Goal: Transaction & Acquisition: Purchase product/service

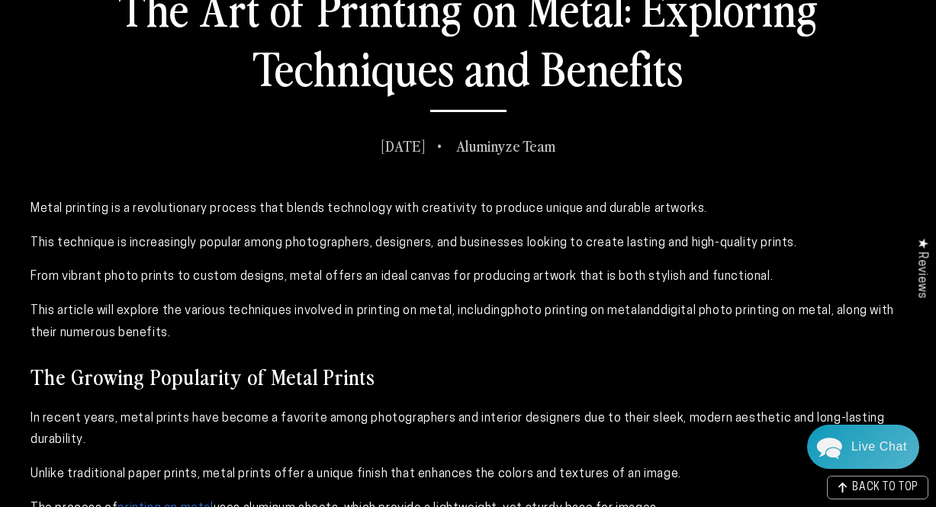
scroll to position [622, 0]
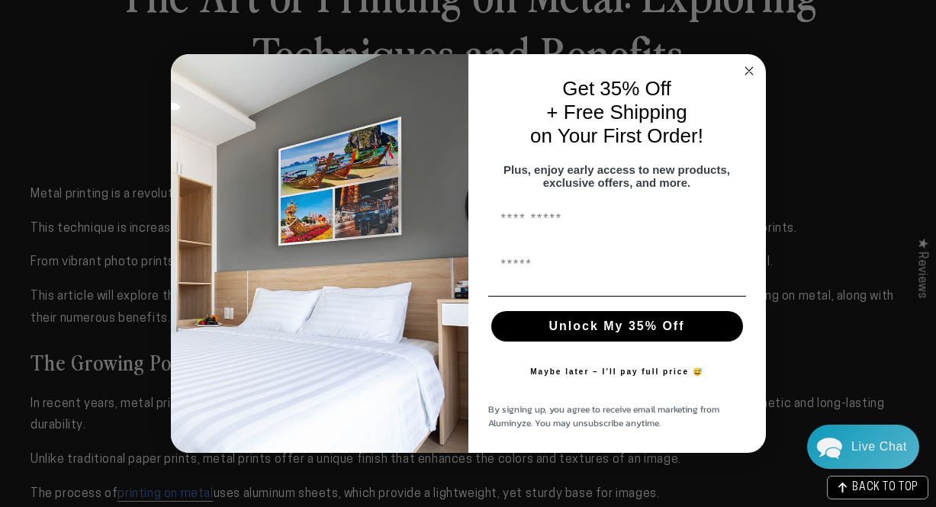
click at [744, 67] on circle "Close dialog" at bounding box center [749, 71] width 18 height 18
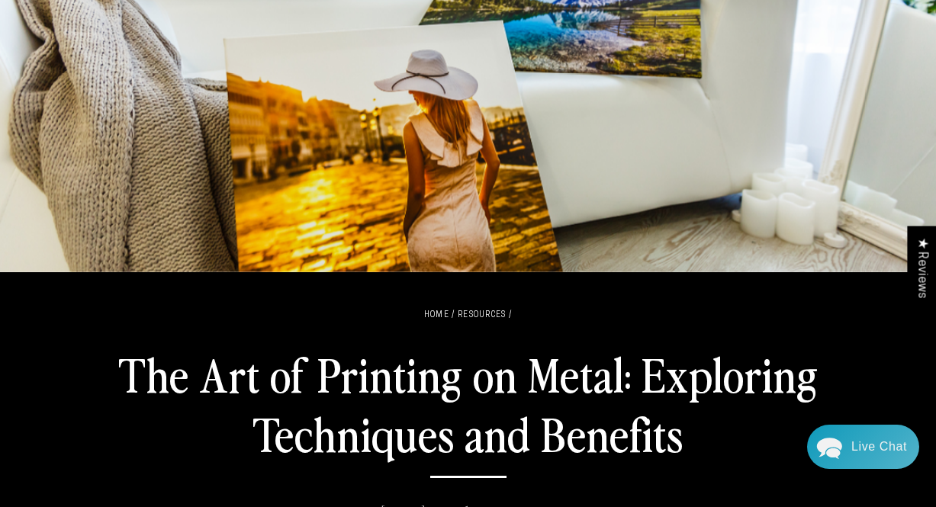
scroll to position [0, 0]
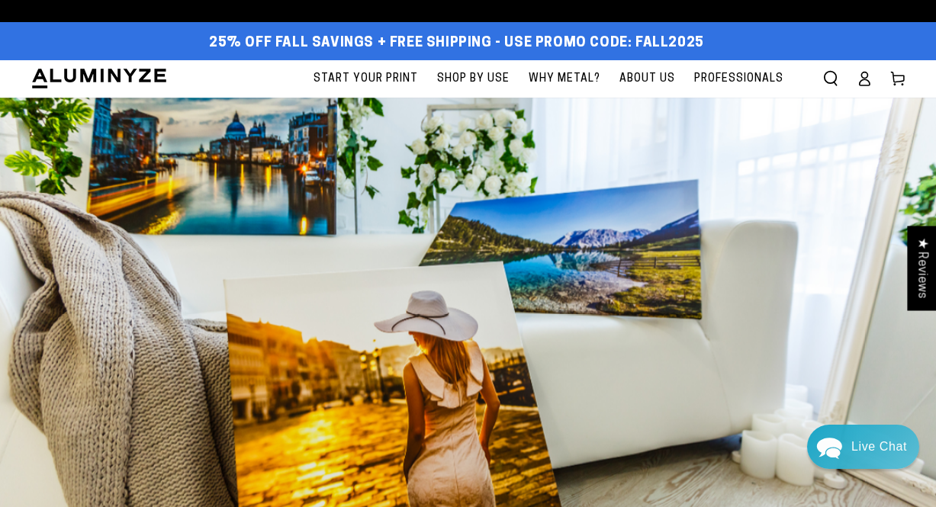
click at [357, 76] on span "Start Your Print" at bounding box center [365, 78] width 104 height 19
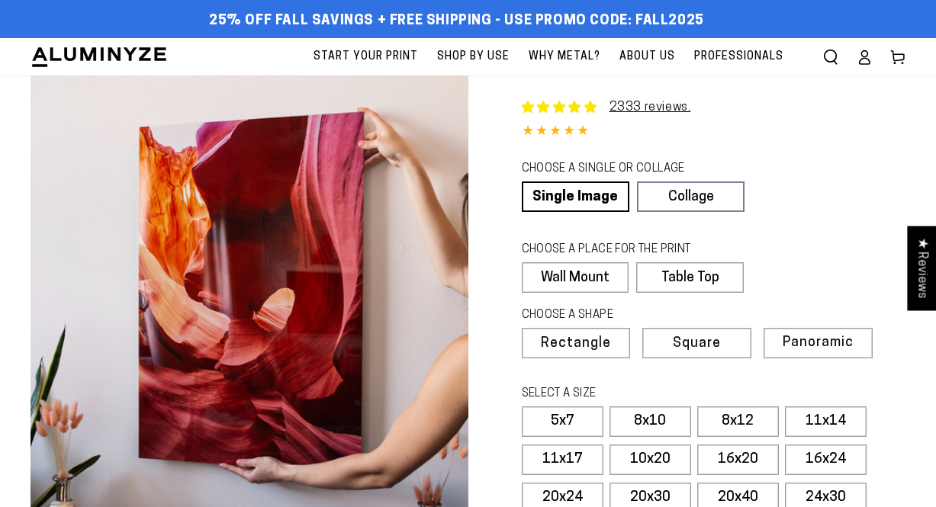
select select "**********"
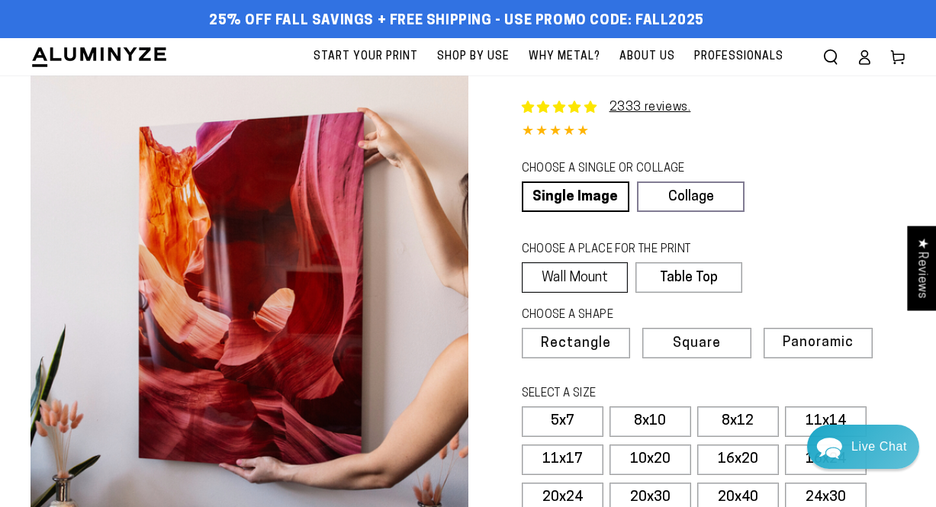
click at [548, 281] on label "Wall Mount" at bounding box center [575, 277] width 107 height 31
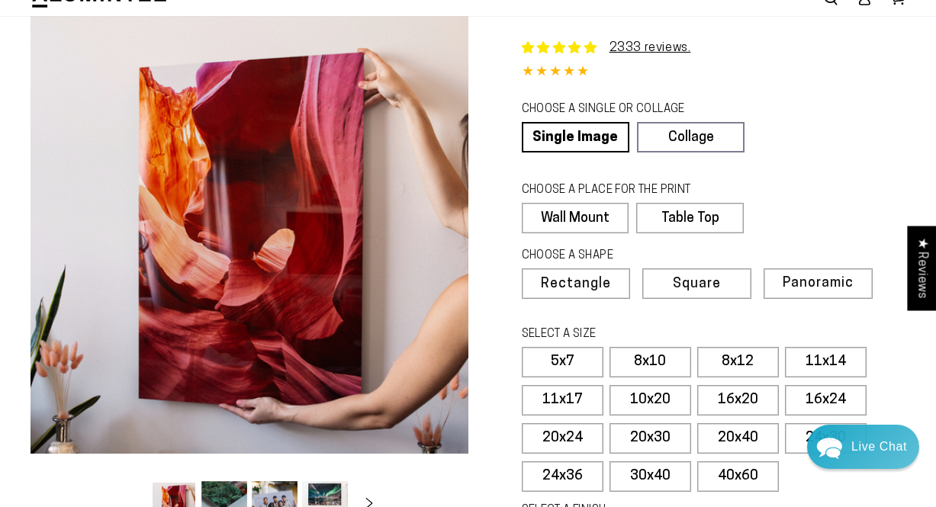
scroll to position [63, 0]
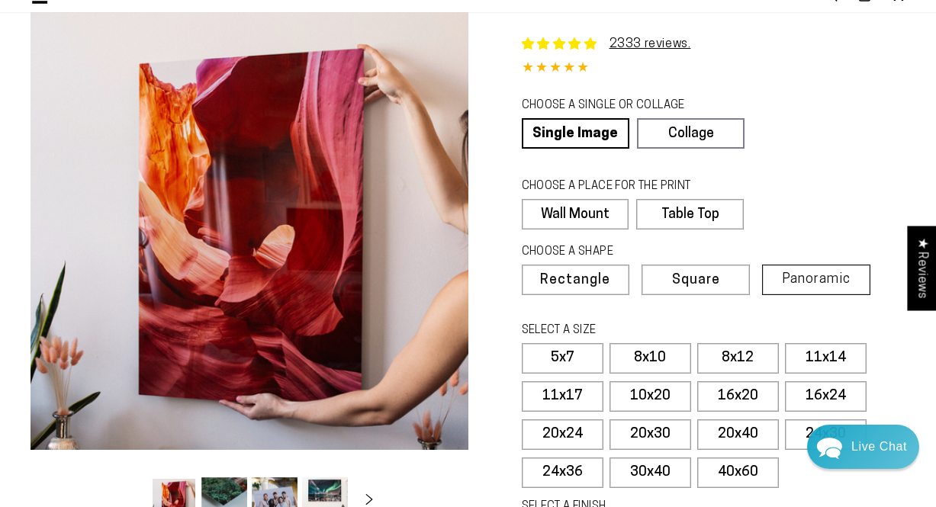
click at [797, 276] on span "Panoramic" at bounding box center [816, 279] width 69 height 14
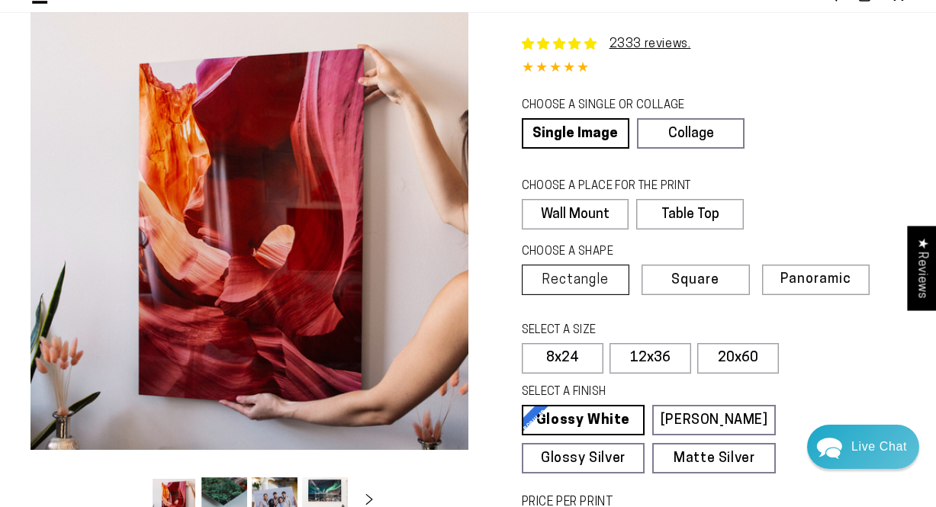
click at [577, 269] on label "Rectangle" at bounding box center [576, 280] width 108 height 31
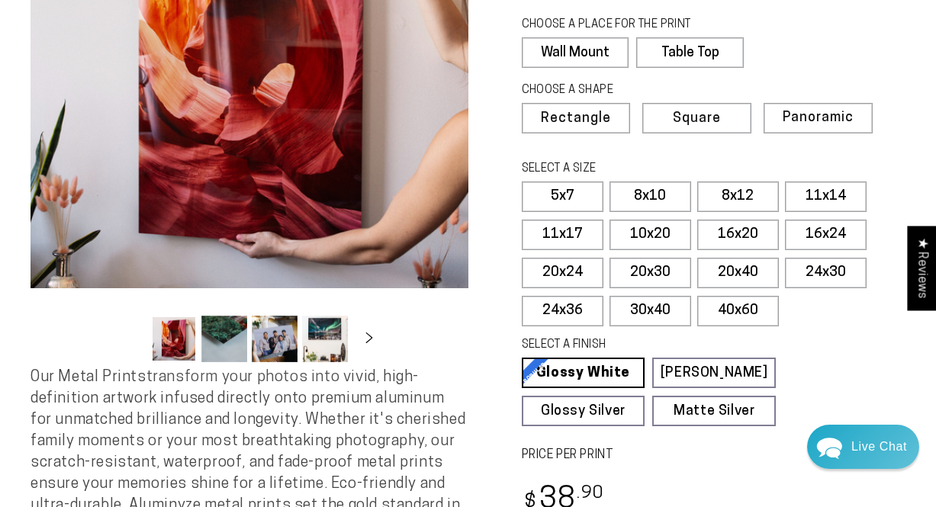
scroll to position [233, 0]
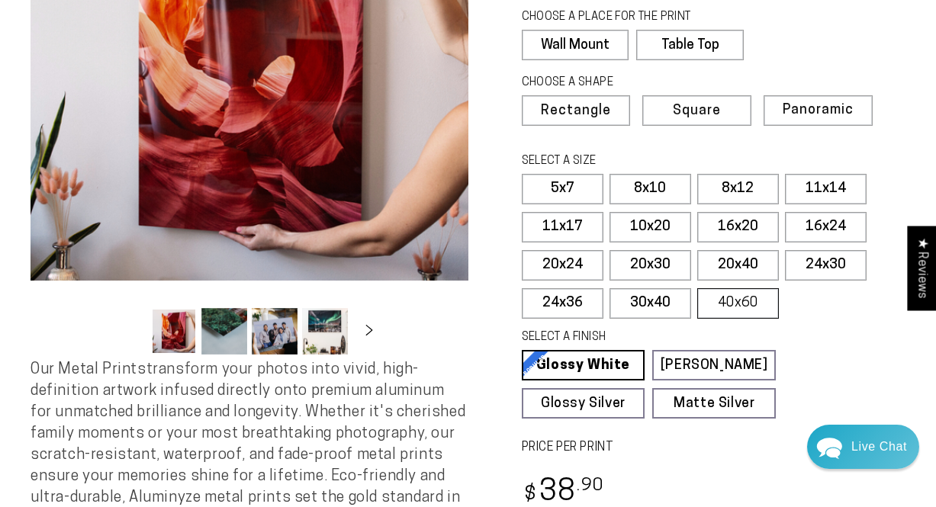
click at [741, 303] on label "40x60" at bounding box center [738, 303] width 82 height 31
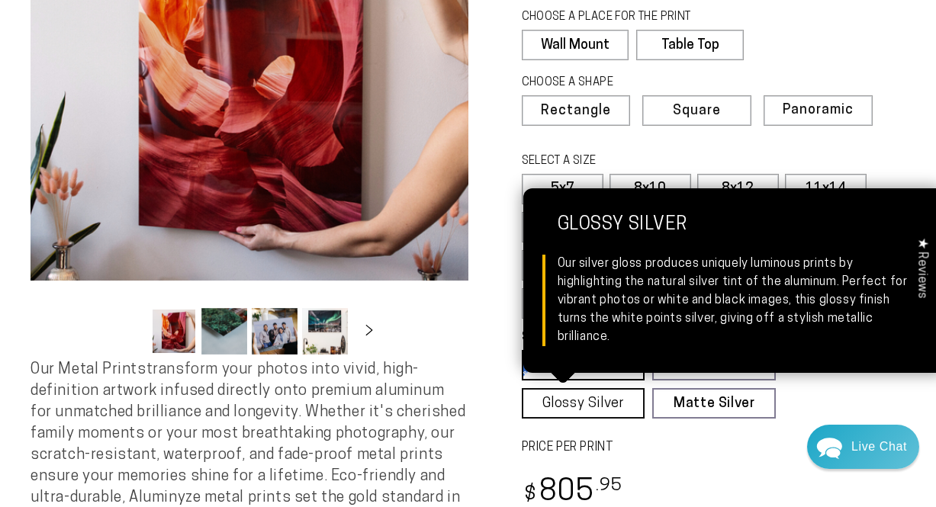
click at [599, 408] on link "Glossy Silver Glossy Silver Our silver gloss produces uniquely luminous prints …" at bounding box center [584, 403] width 124 height 31
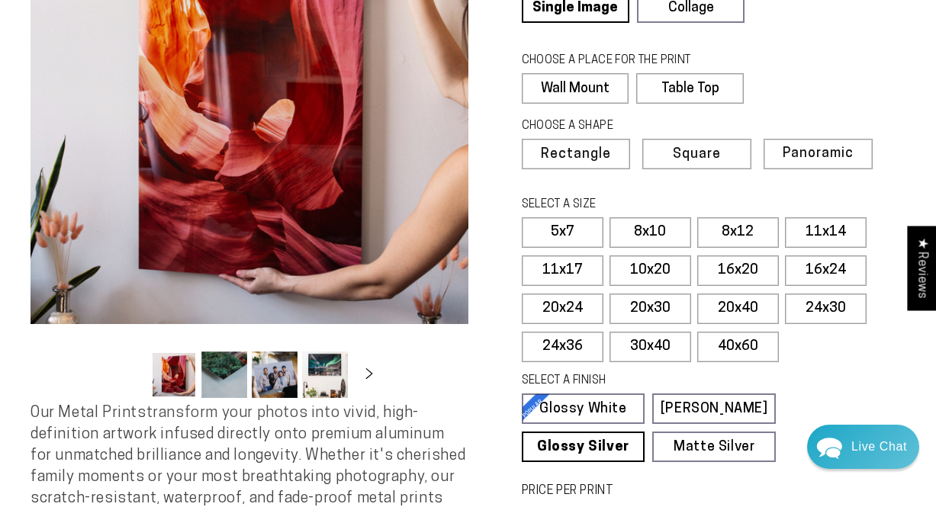
scroll to position [251, 0]
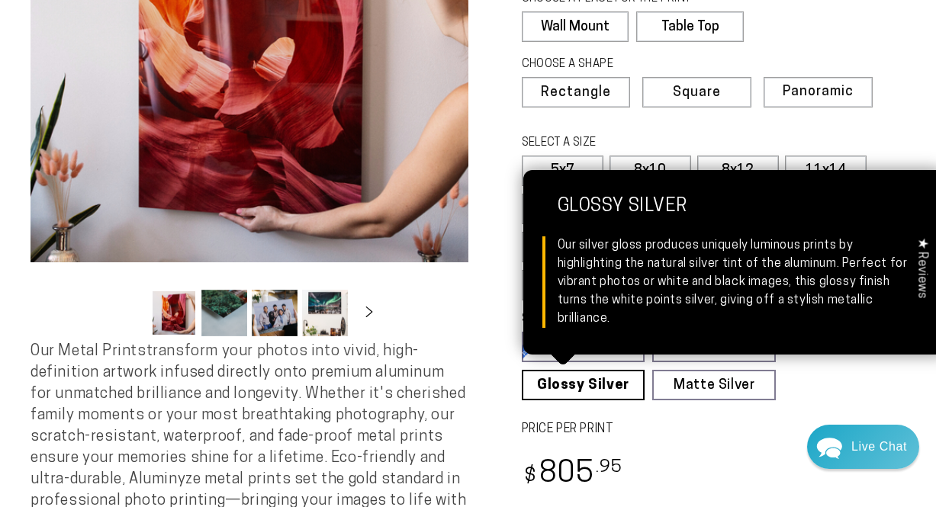
click at [578, 377] on link "Glossy Silver Glossy Silver Our silver gloss produces uniquely luminous prints …" at bounding box center [584, 385] width 124 height 31
click at [585, 381] on link "Glossy Silver Glossy Silver Our silver gloss produces uniquely luminous prints …" at bounding box center [584, 385] width 124 height 31
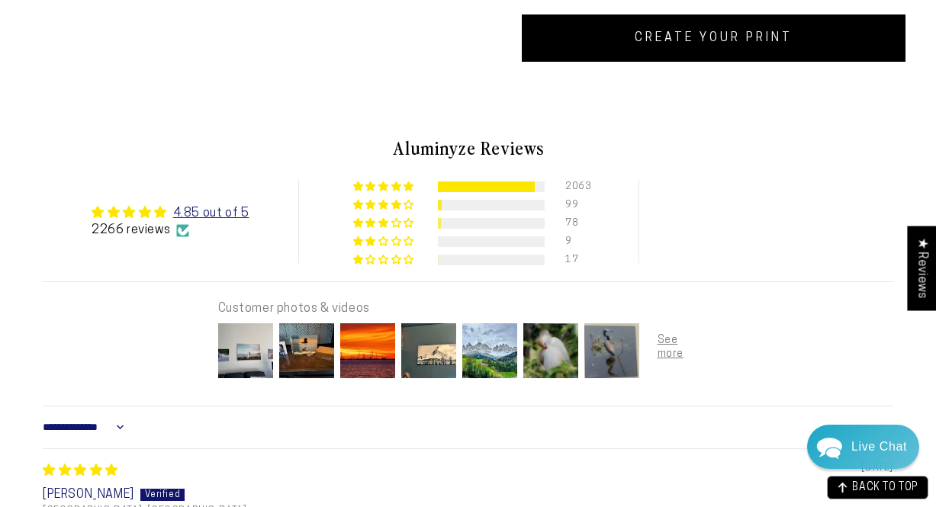
scroll to position [792, 0]
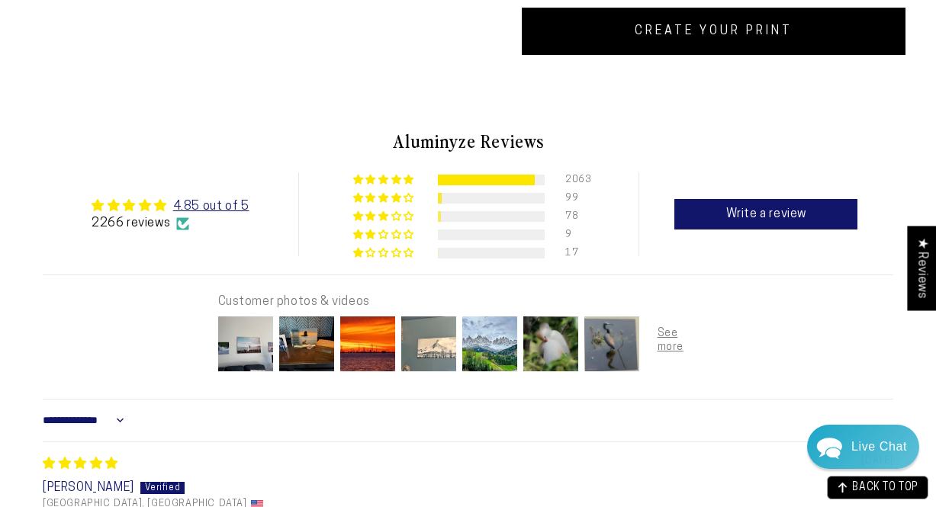
click at [432, 347] on img at bounding box center [428, 343] width 61 height 61
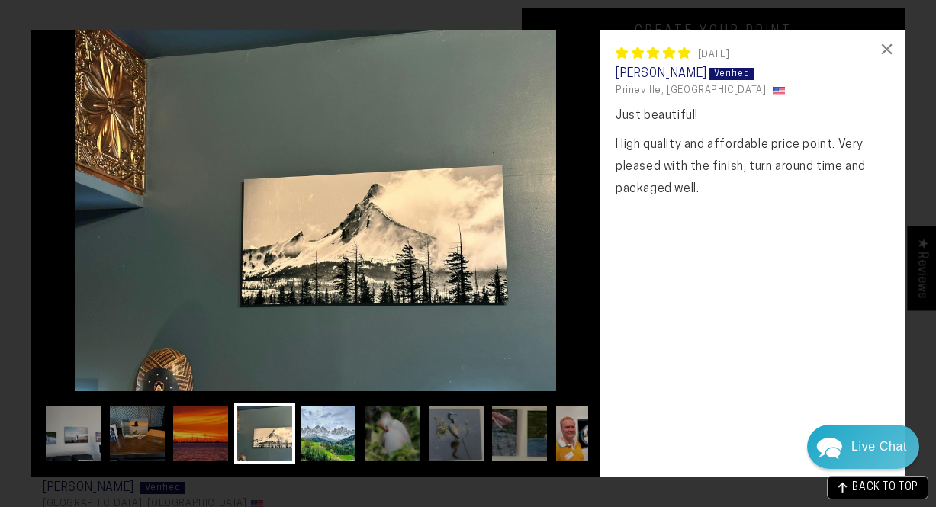
click at [329, 439] on img at bounding box center [327, 433] width 61 height 61
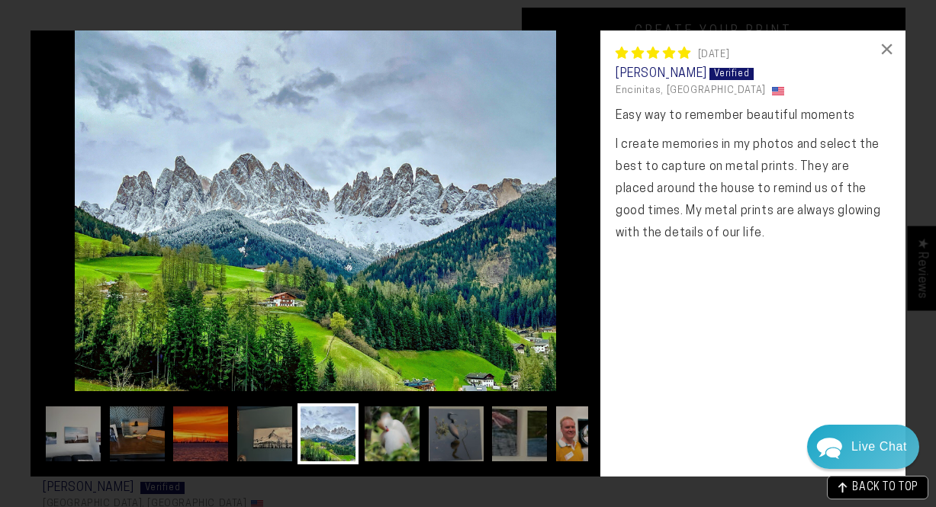
click at [385, 446] on img at bounding box center [392, 433] width 61 height 61
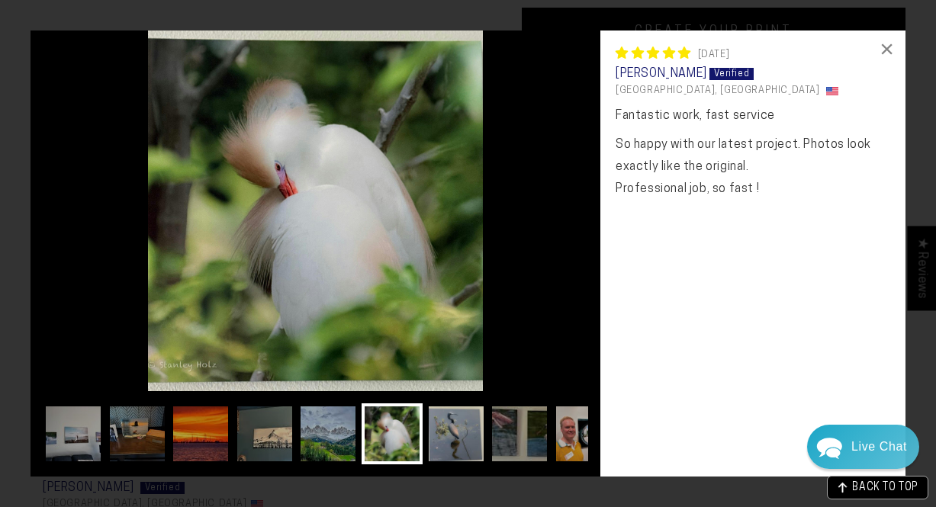
click at [463, 439] on img at bounding box center [456, 433] width 61 height 61
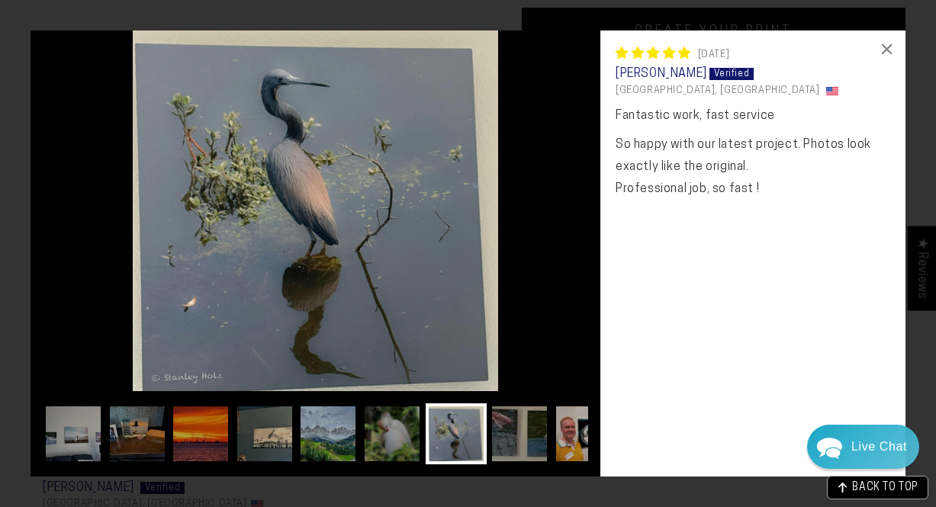
scroll to position [0, 4]
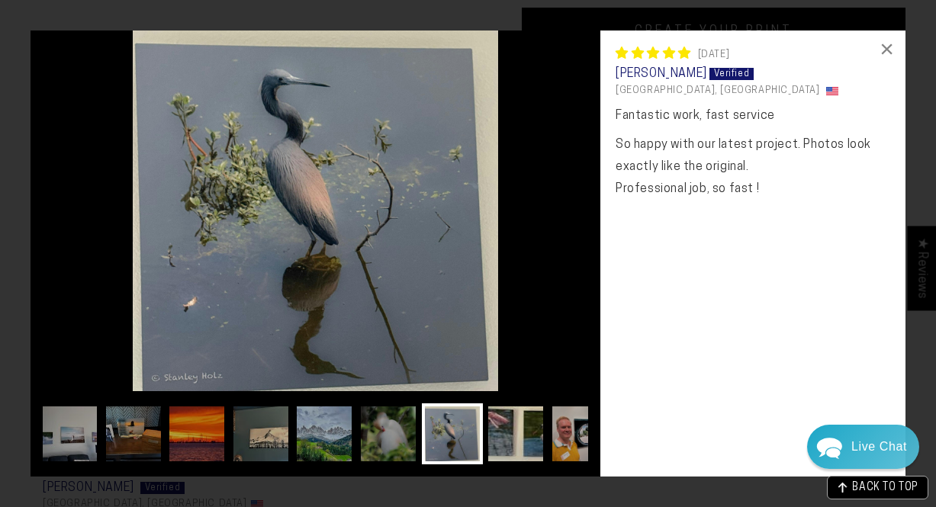
click at [506, 439] on img at bounding box center [515, 433] width 61 height 61
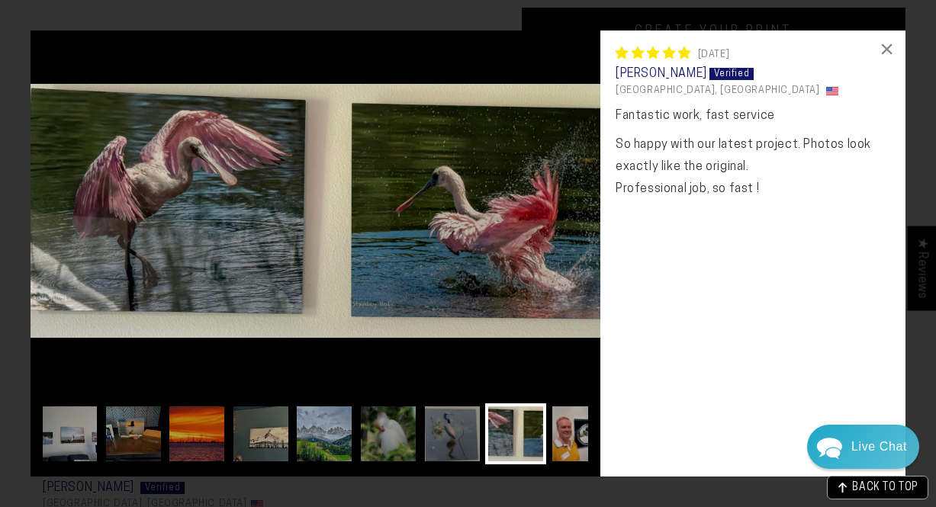
scroll to position [0, 65]
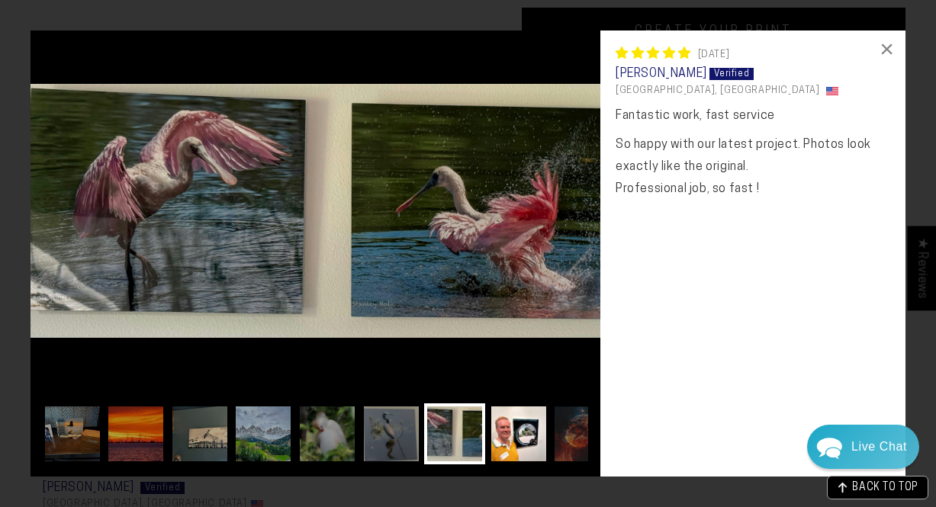
click at [533, 442] on img at bounding box center [518, 433] width 61 height 61
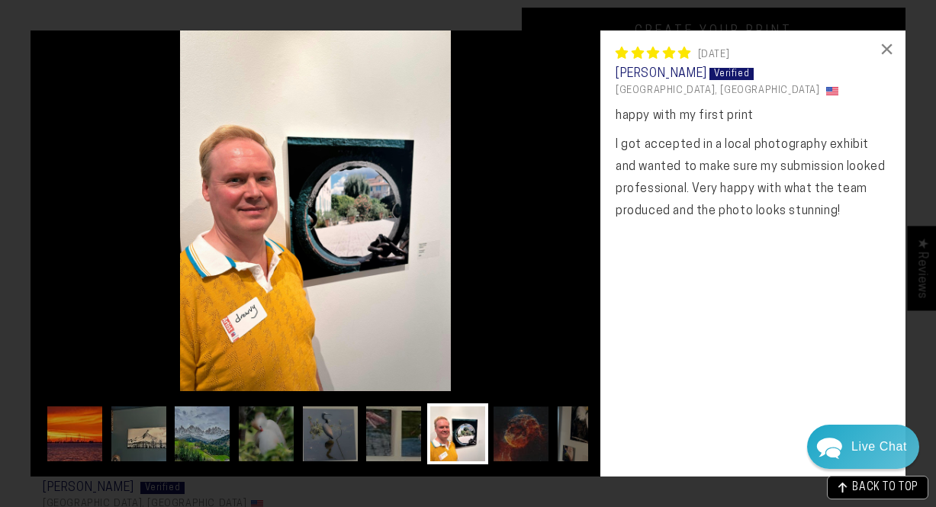
click at [554, 445] on div at bounding box center [315, 437] width 545 height 69
click at [560, 438] on img at bounding box center [584, 433] width 61 height 61
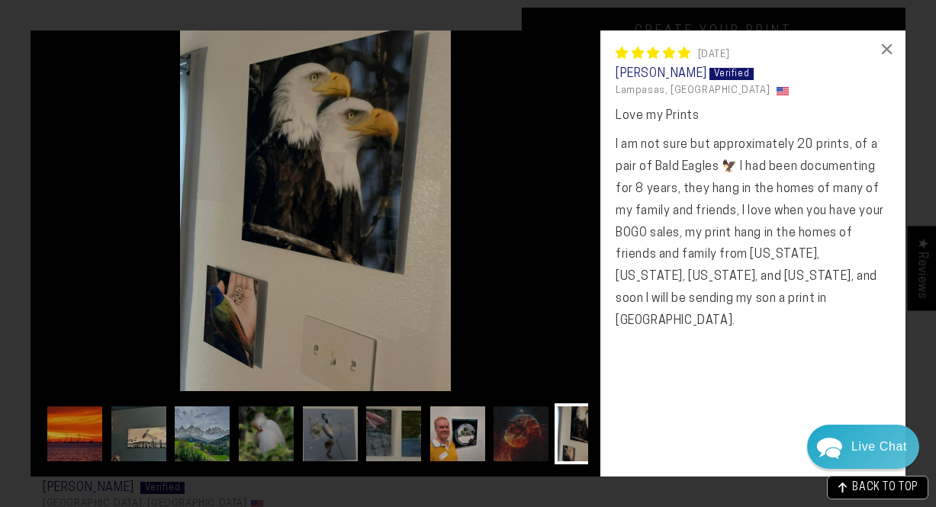
scroll to position [0, 219]
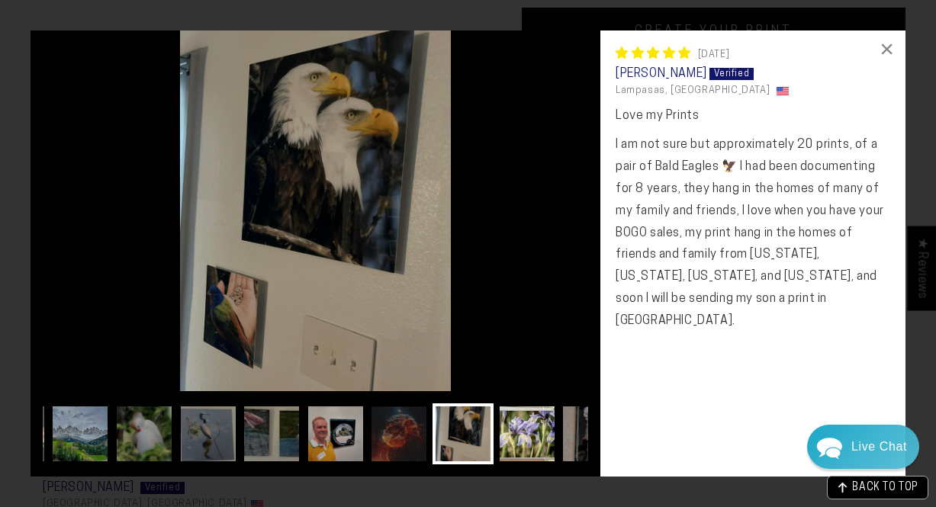
click at [512, 439] on img at bounding box center [527, 433] width 61 height 61
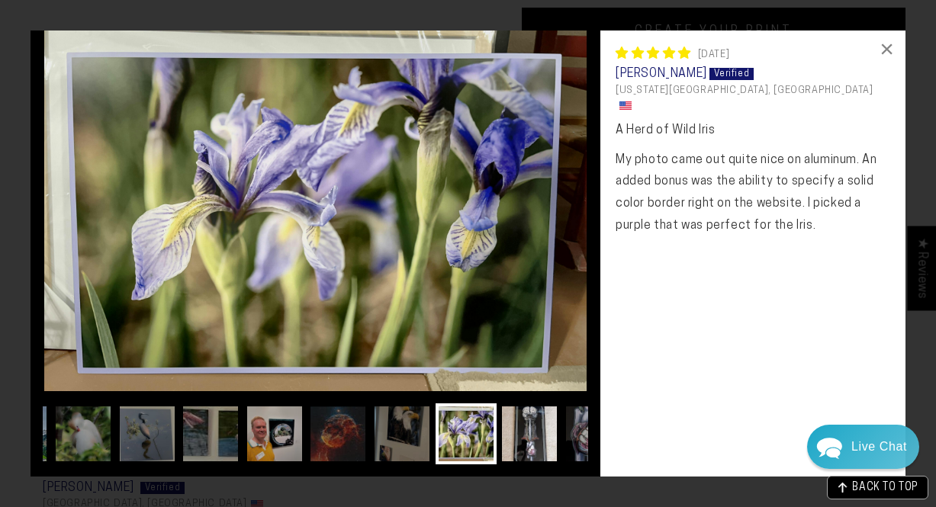
click at [512, 437] on img at bounding box center [529, 433] width 61 height 61
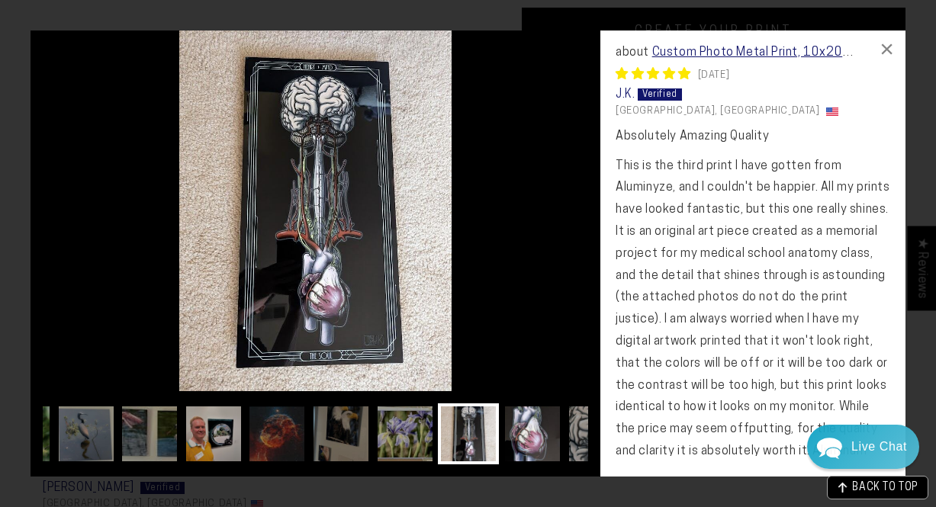
click at [538, 439] on img at bounding box center [532, 433] width 61 height 61
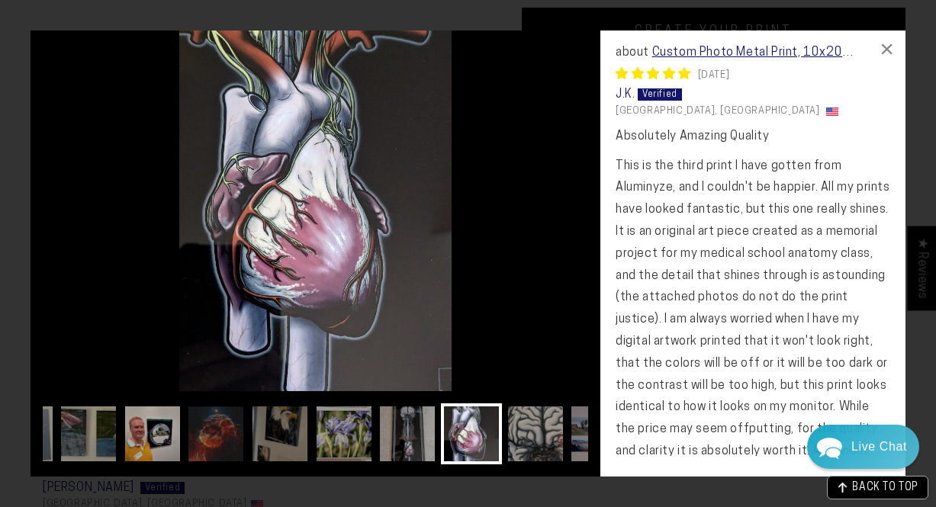
click at [538, 439] on img at bounding box center [535, 433] width 61 height 61
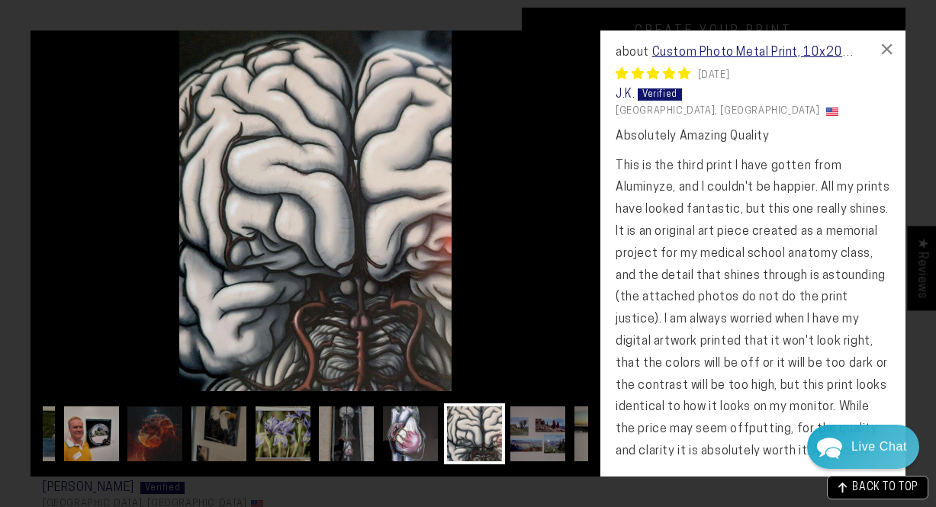
click at [538, 439] on img at bounding box center [537, 433] width 61 height 61
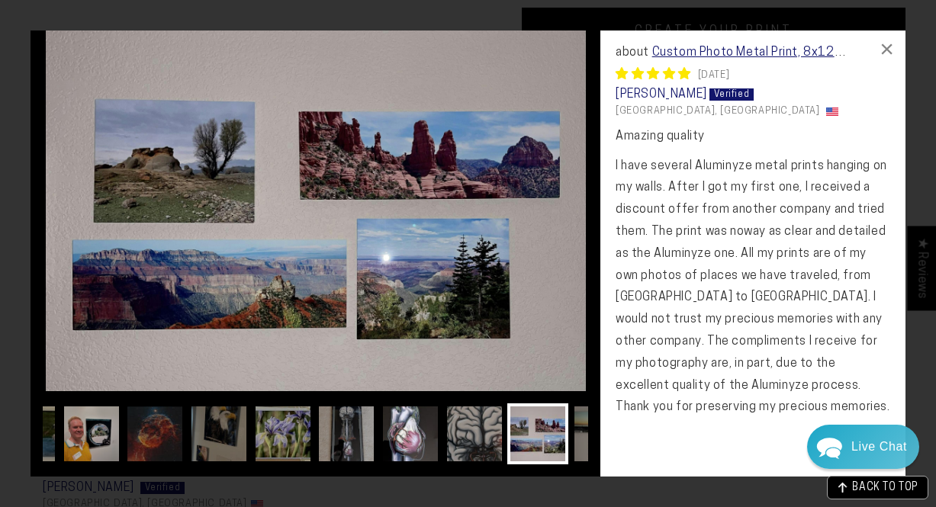
scroll to position [0, 553]
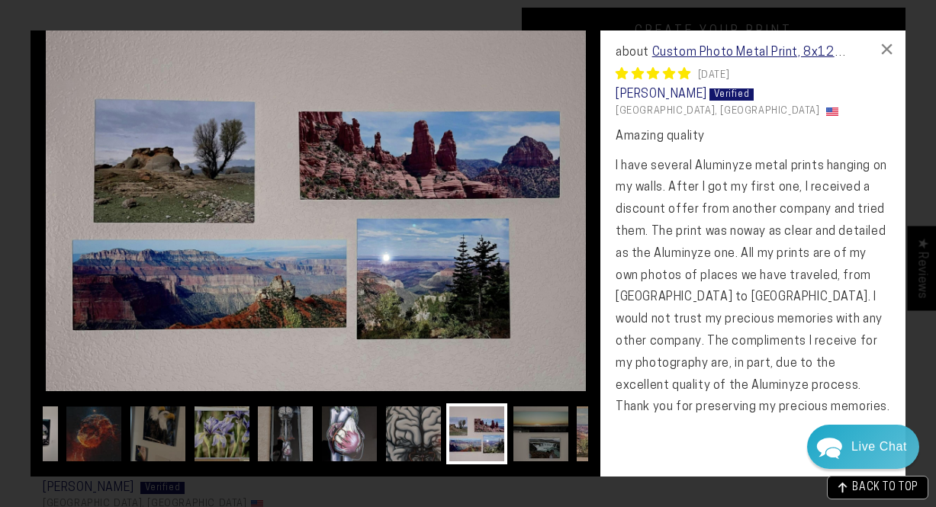
click at [538, 439] on img at bounding box center [540, 433] width 61 height 61
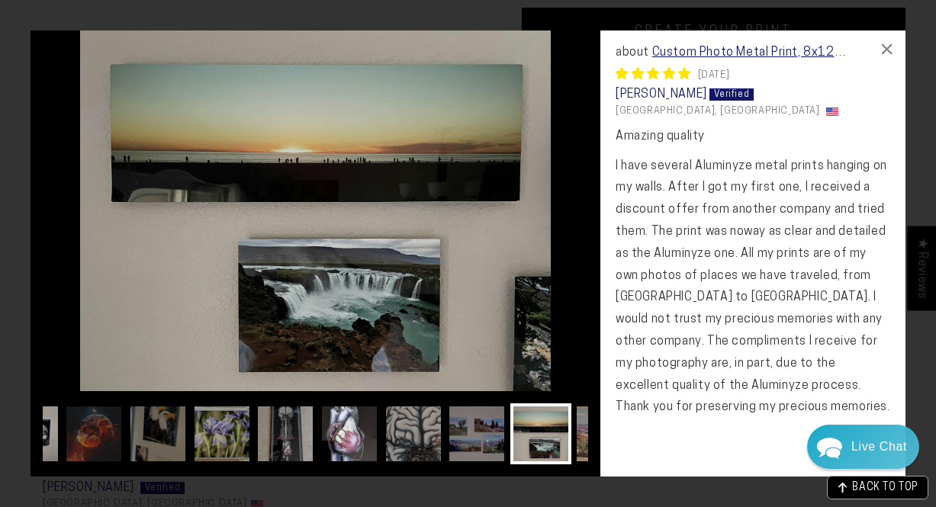
scroll to position [0, 614]
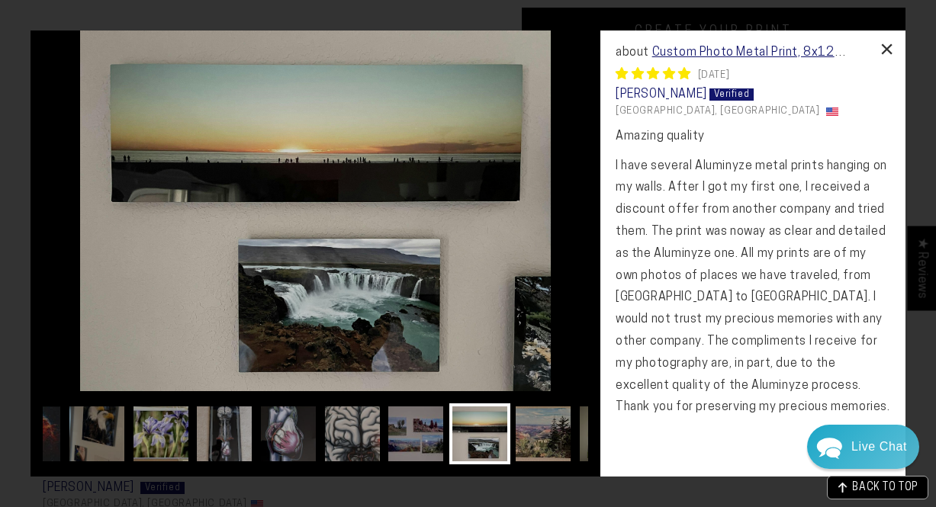
click at [882, 54] on div "×" at bounding box center [887, 49] width 37 height 37
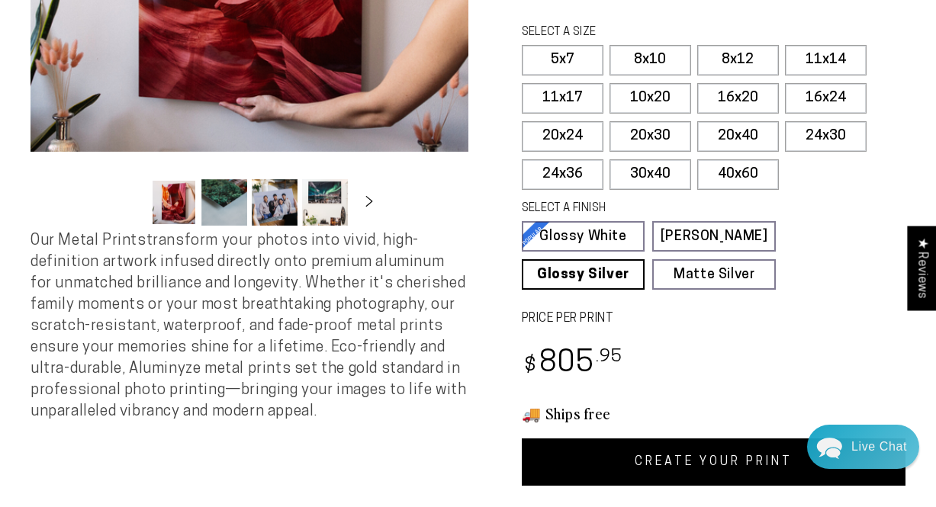
scroll to position [323, 0]
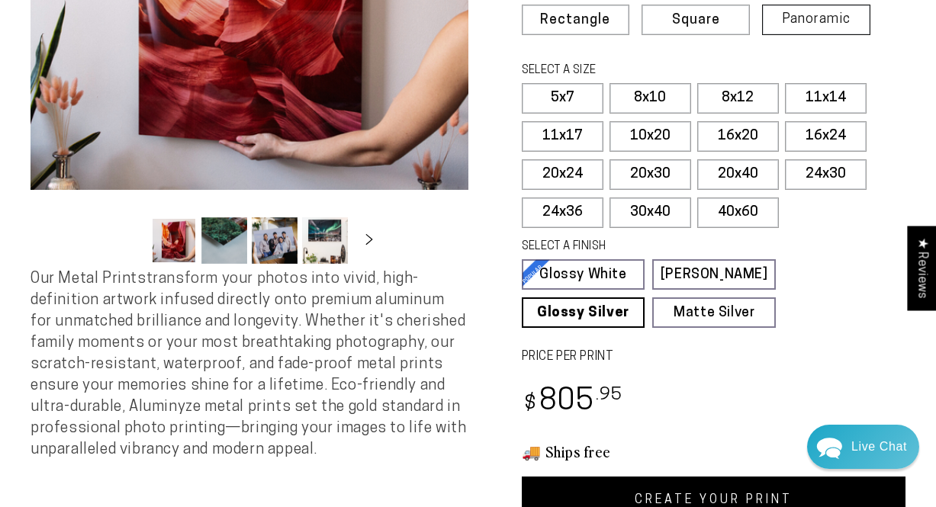
click at [799, 11] on label "Panoramic" at bounding box center [816, 20] width 108 height 31
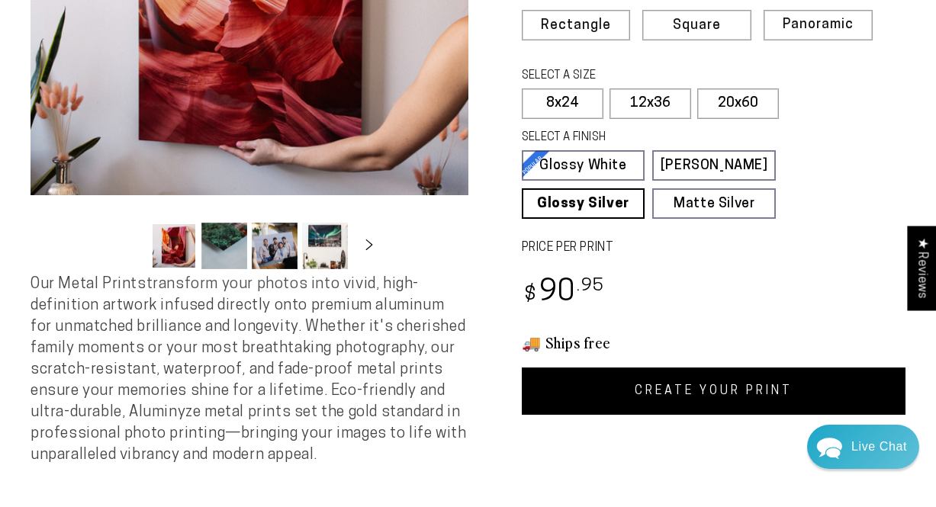
scroll to position [321, 0]
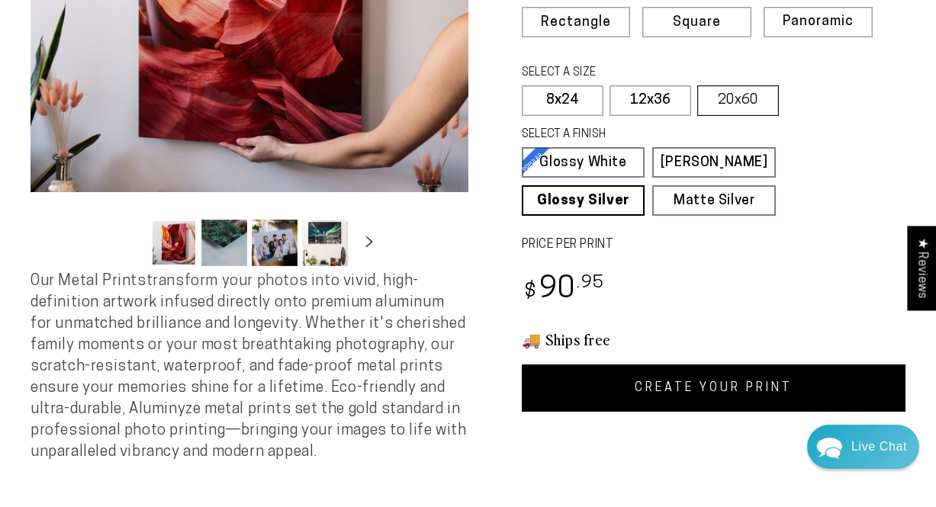
click at [741, 102] on label "20x60" at bounding box center [738, 100] width 82 height 31
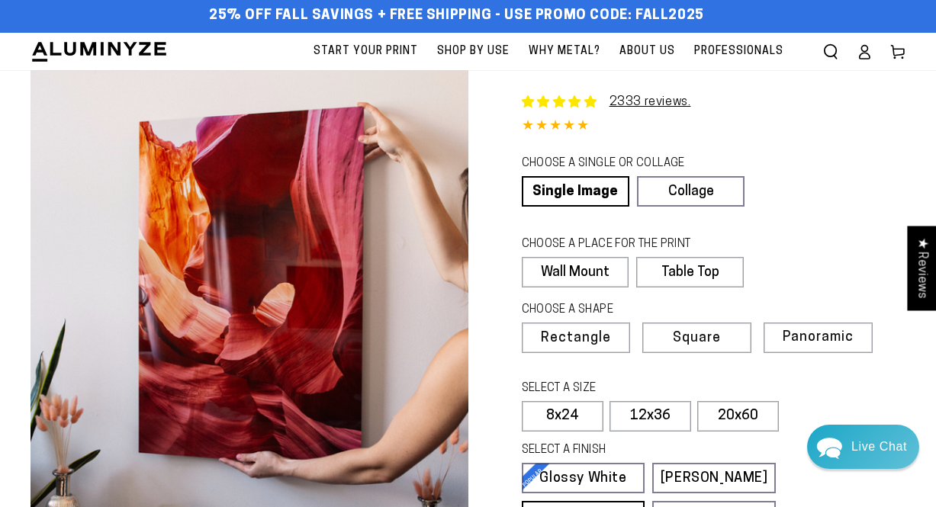
scroll to position [6, 0]
